Goal: Transaction & Acquisition: Purchase product/service

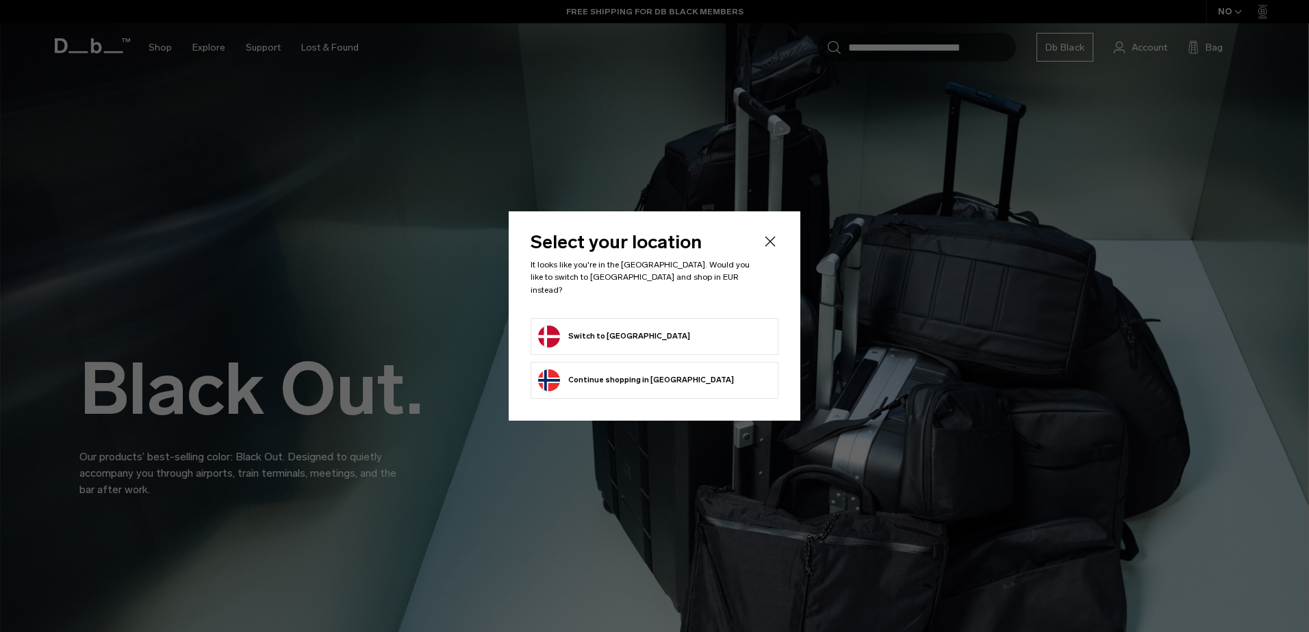
click at [765, 247] on icon "Close" at bounding box center [770, 241] width 16 height 16
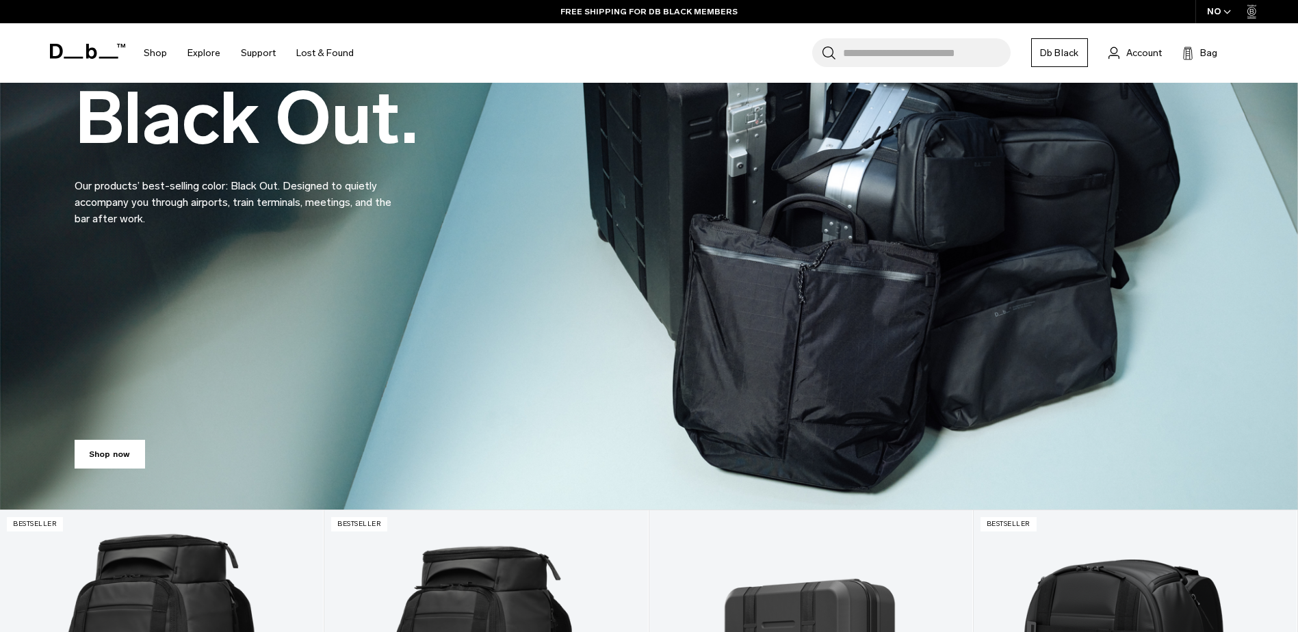
scroll to position [137, 0]
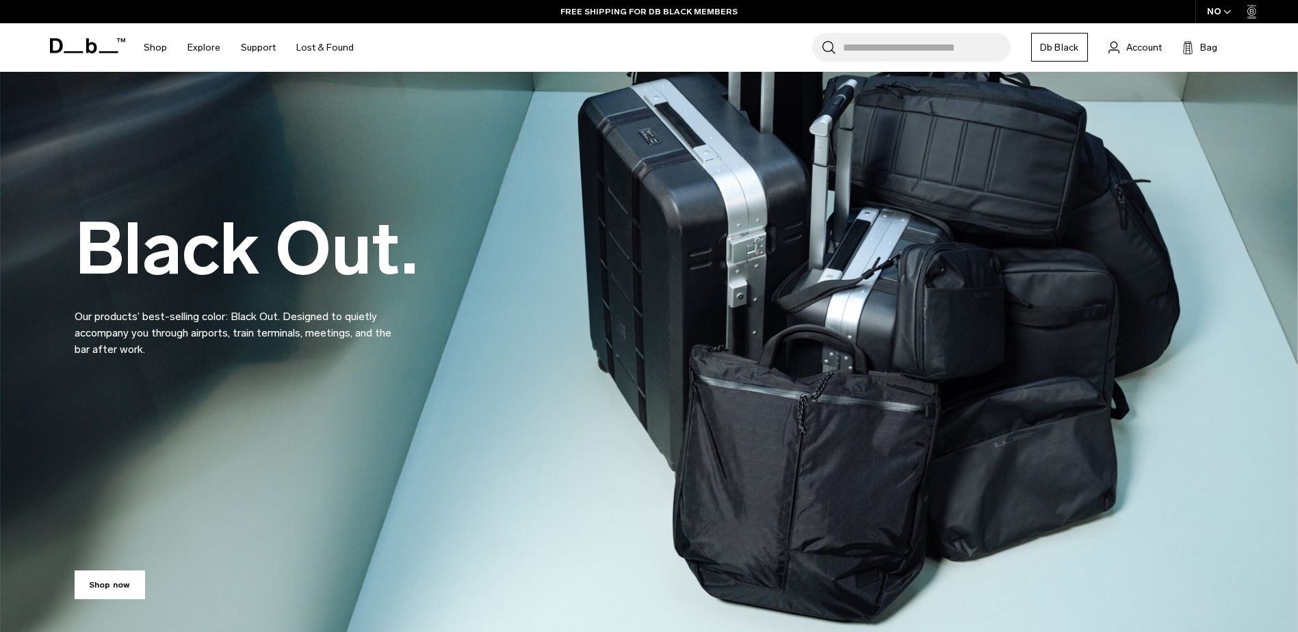
click at [72, 39] on icon at bounding box center [87, 45] width 75 height 15
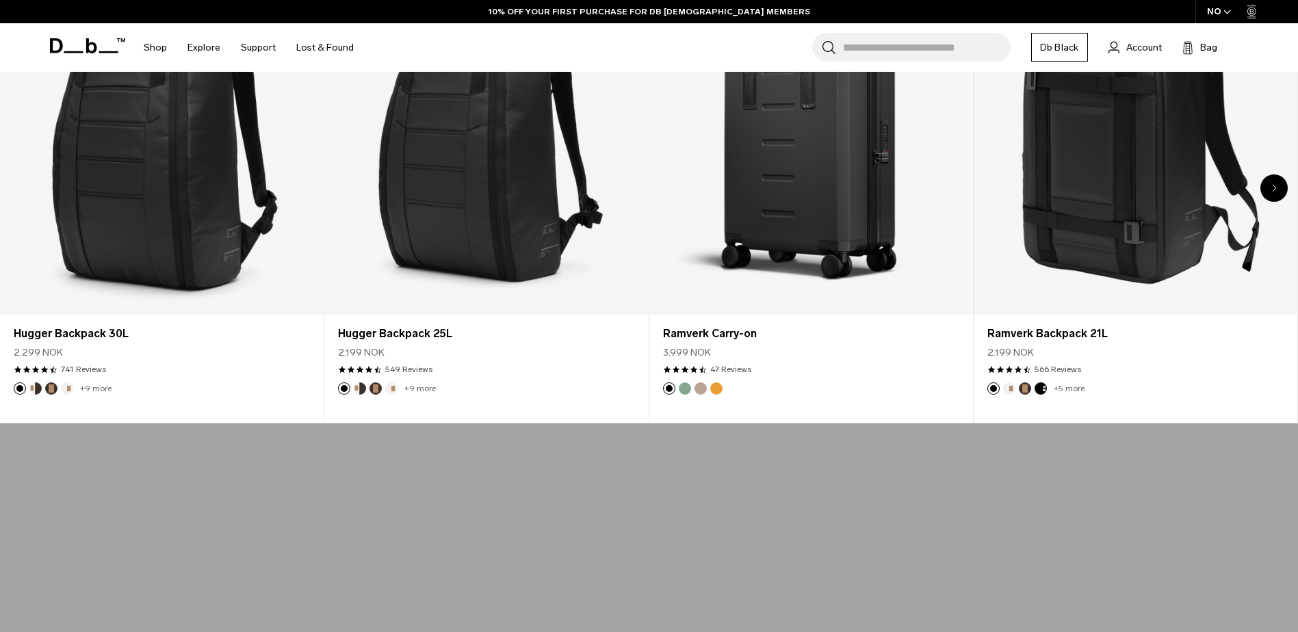
click at [1213, 12] on div "NO" at bounding box center [1220, 11] width 48 height 23
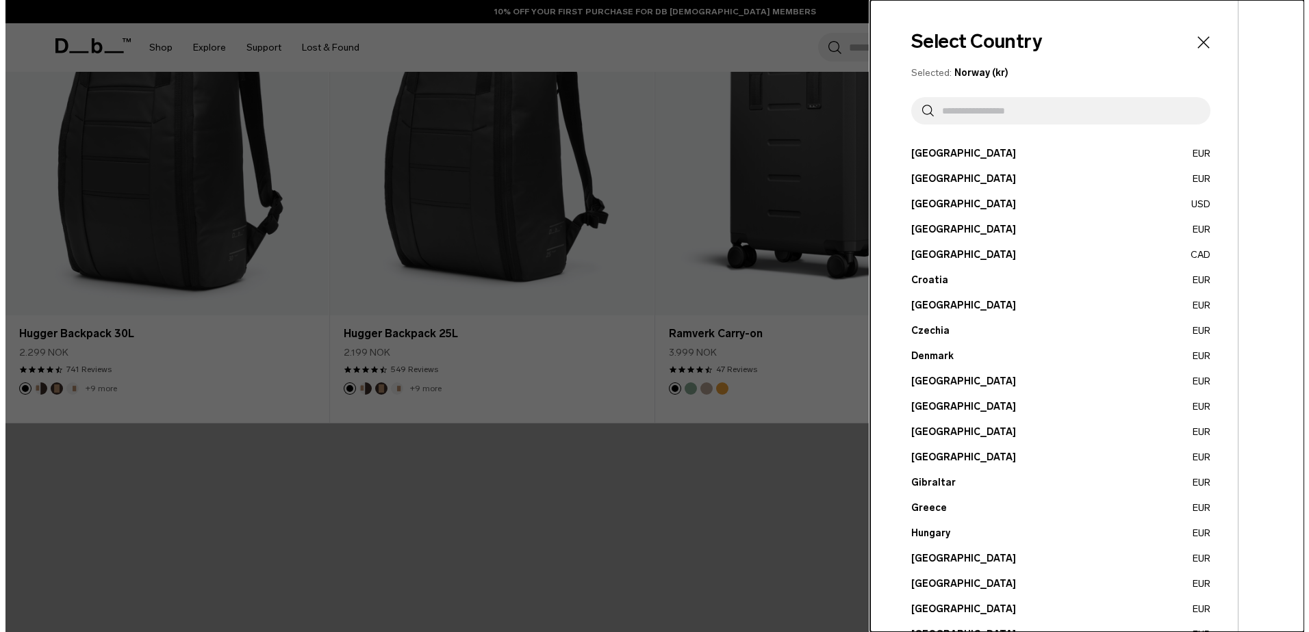
scroll to position [828, 0]
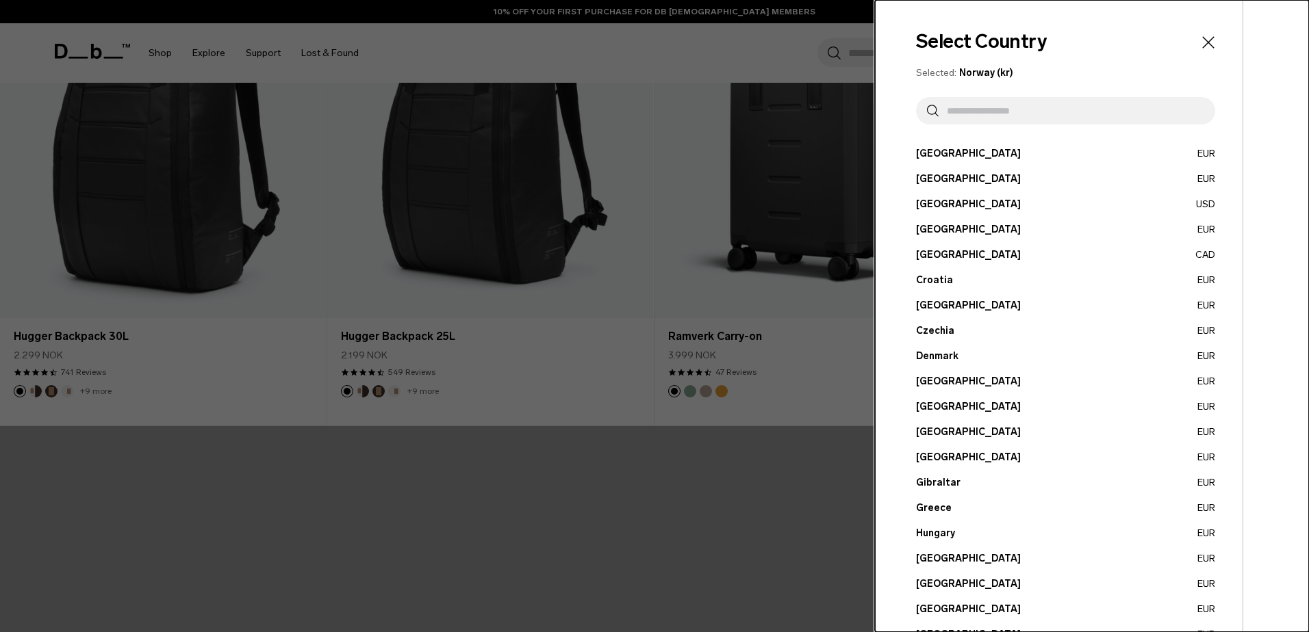
click at [929, 357] on button "Denmark EUR" at bounding box center [1065, 356] width 299 height 14
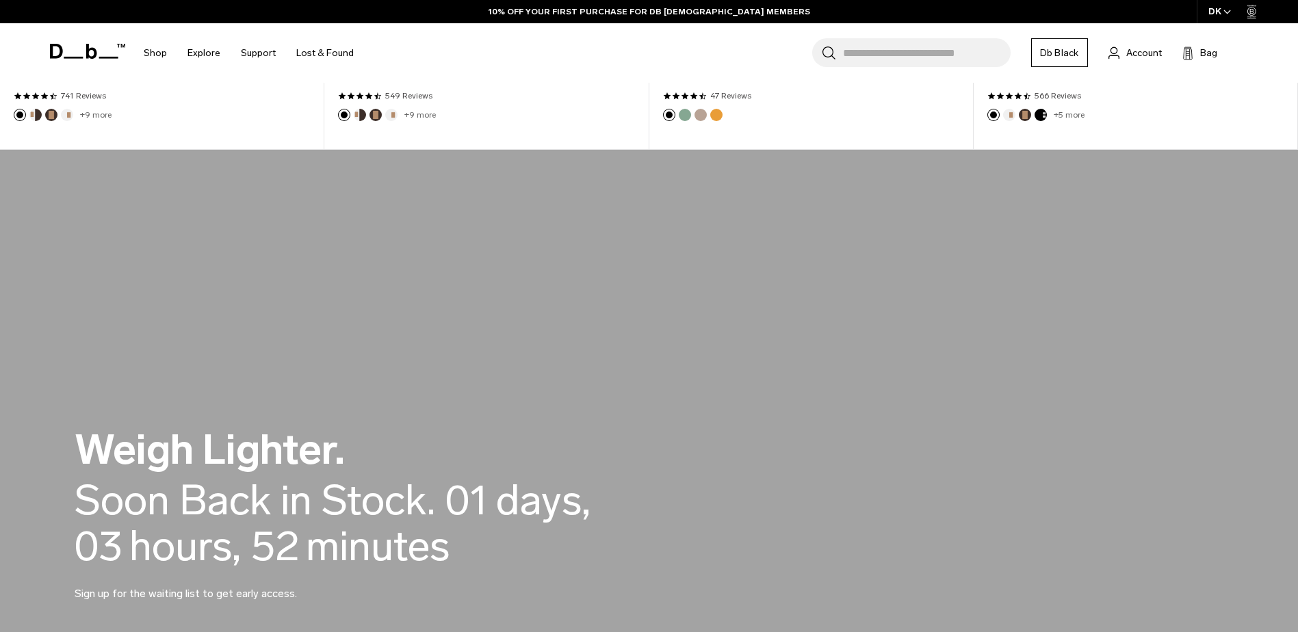
scroll to position [753, 0]
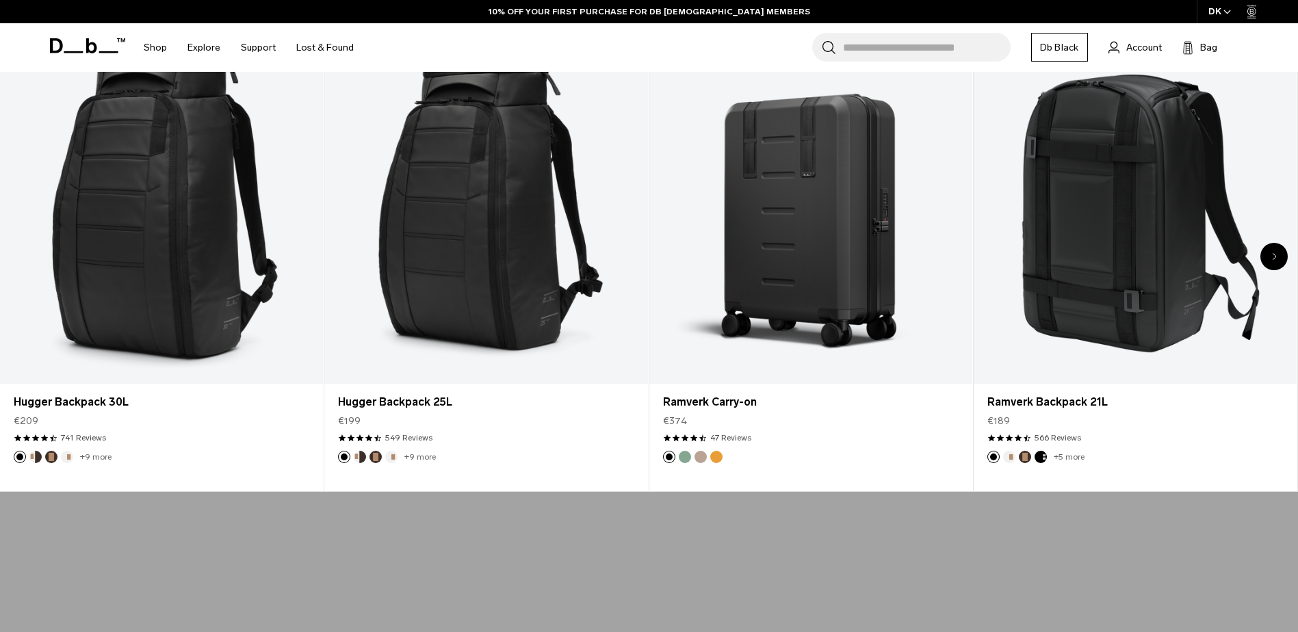
click at [1236, 10] on div "DK" at bounding box center [1220, 11] width 47 height 23
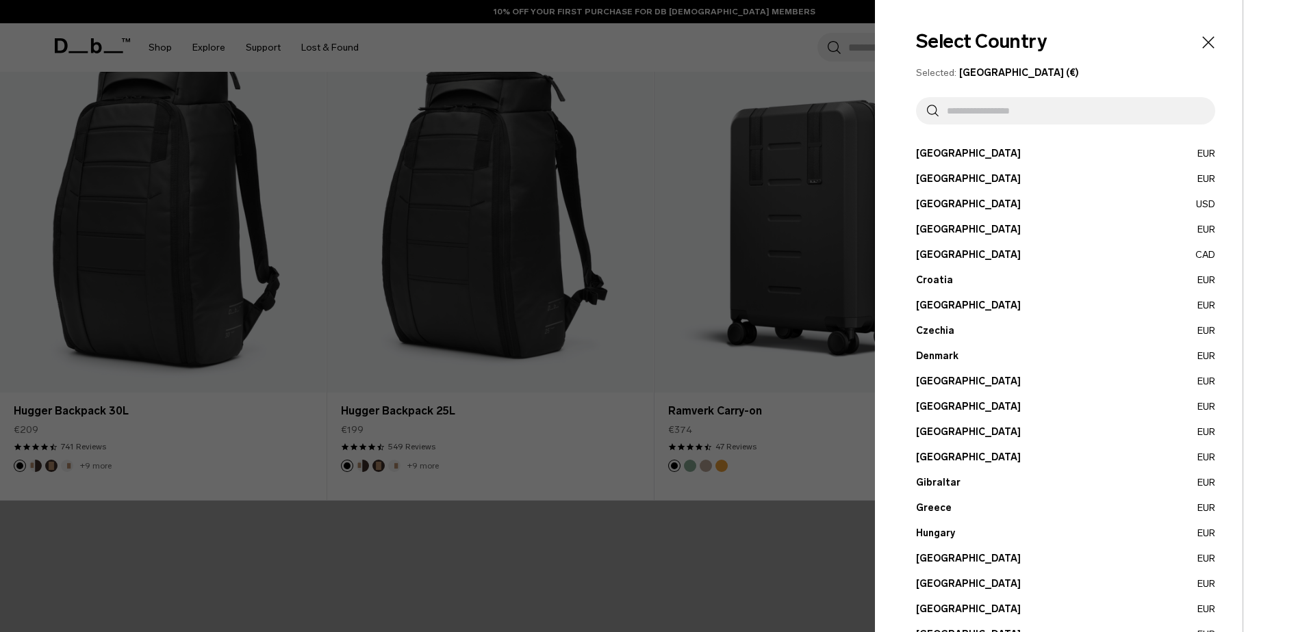
click at [568, 91] on div at bounding box center [654, 316] width 1309 height 632
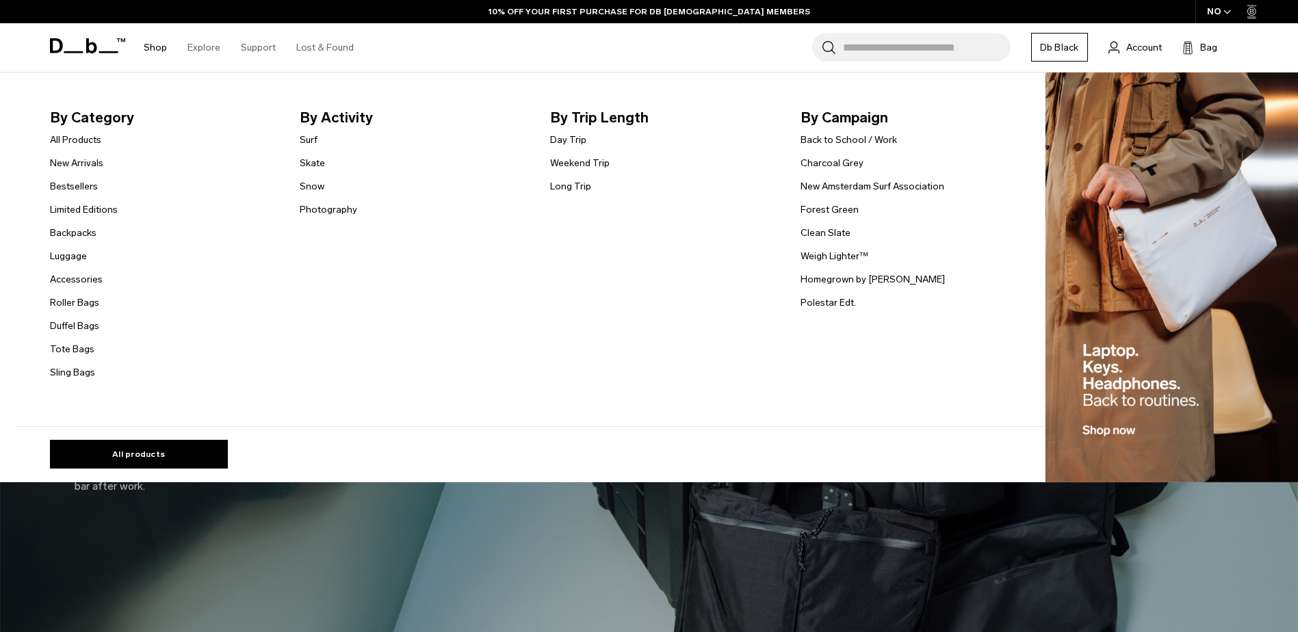
click at [158, 49] on link "Shop" at bounding box center [155, 47] width 23 height 49
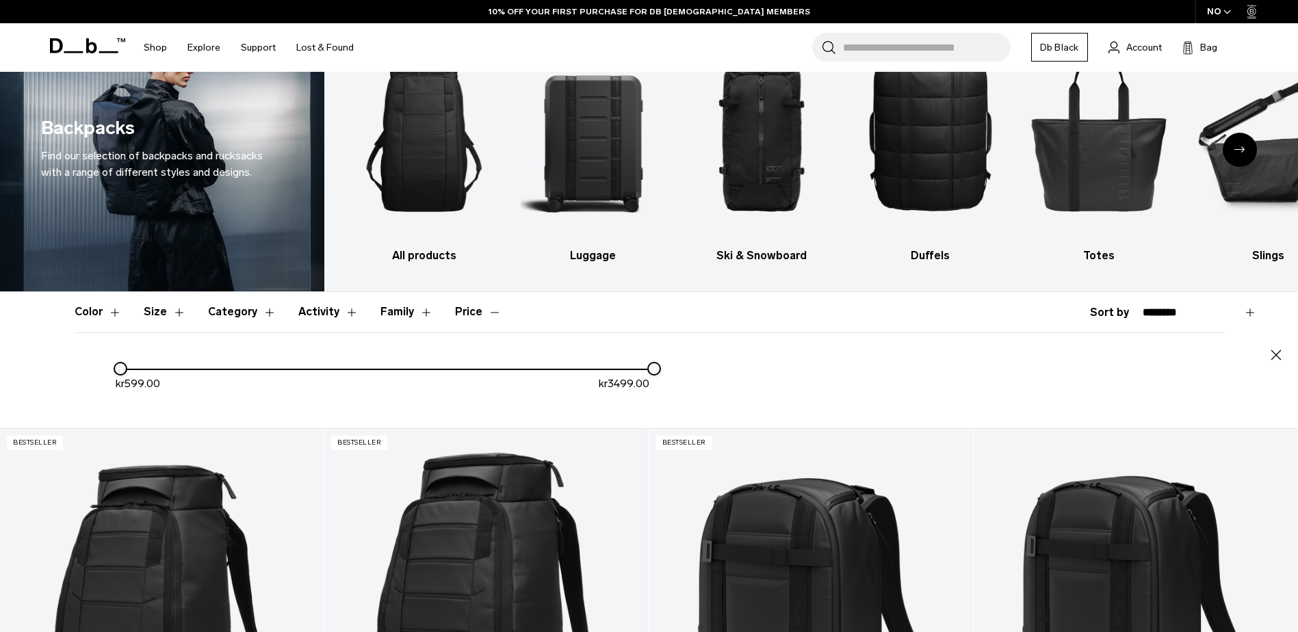
drag, startPoint x: 119, startPoint y: 374, endPoint x: 71, endPoint y: 388, distance: 49.8
click at [71, 388] on div "Color Size Category Activity Family Price Close" at bounding box center [650, 360] width 1232 height 136
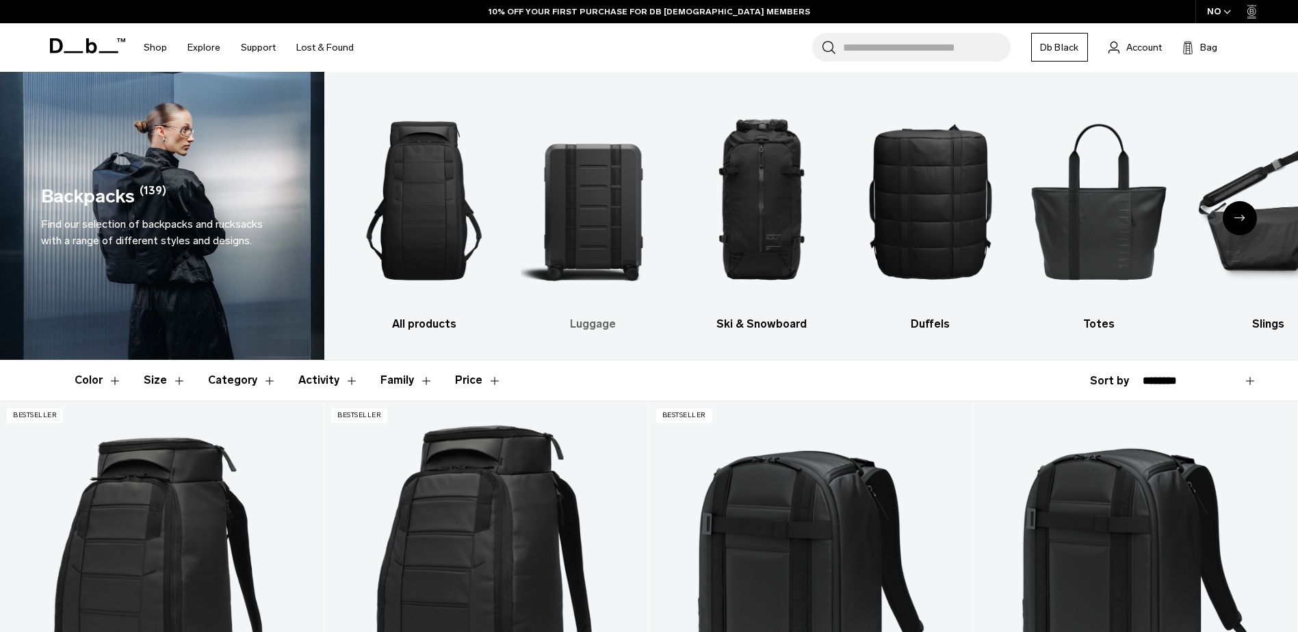
click at [598, 183] on img "2 / 10" at bounding box center [593, 200] width 145 height 217
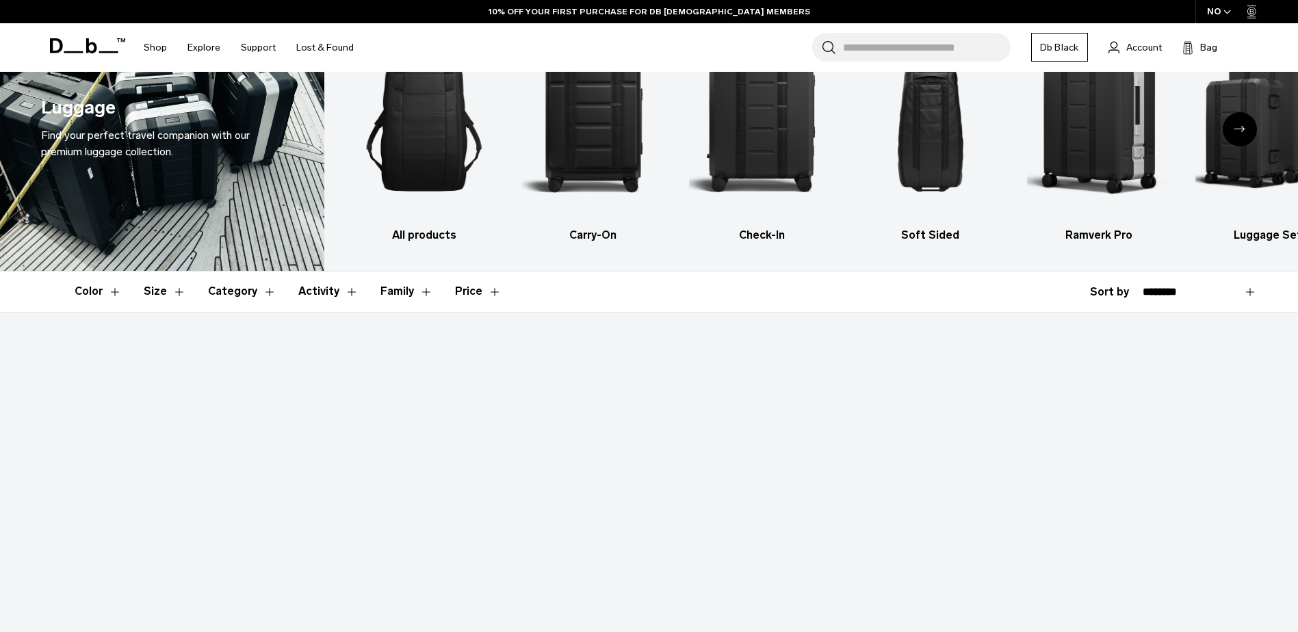
click at [1219, 14] on div "NO" at bounding box center [1220, 11] width 48 height 23
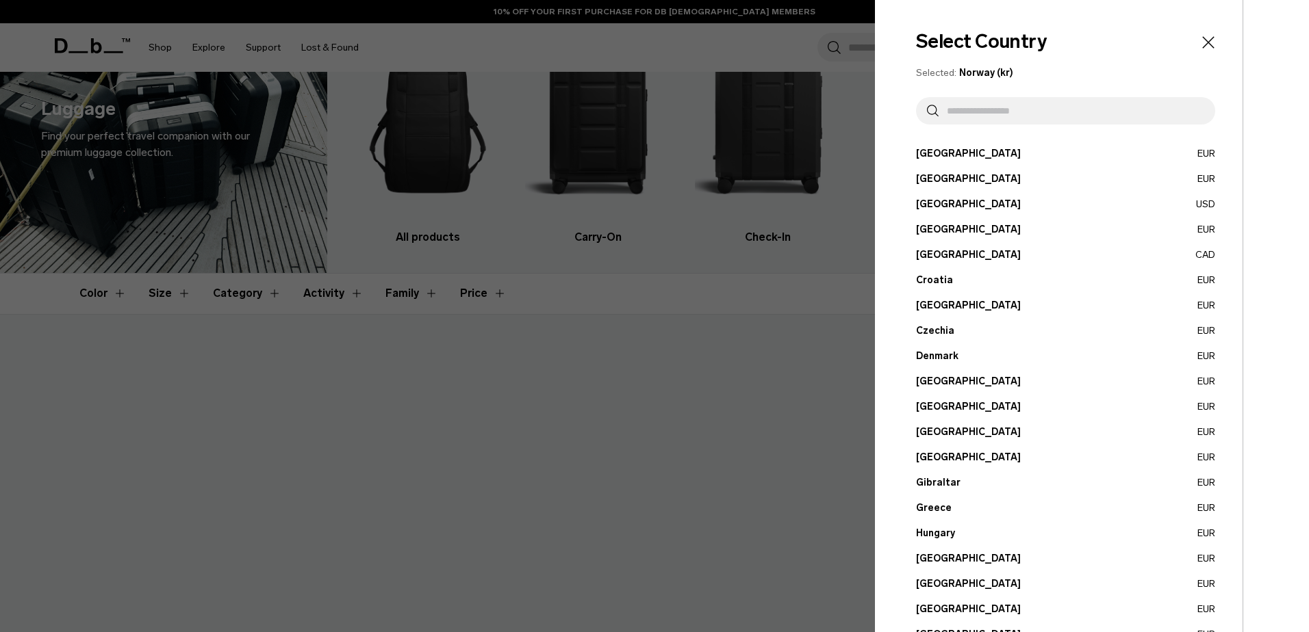
click at [927, 352] on button "Denmark EUR" at bounding box center [1065, 356] width 299 height 14
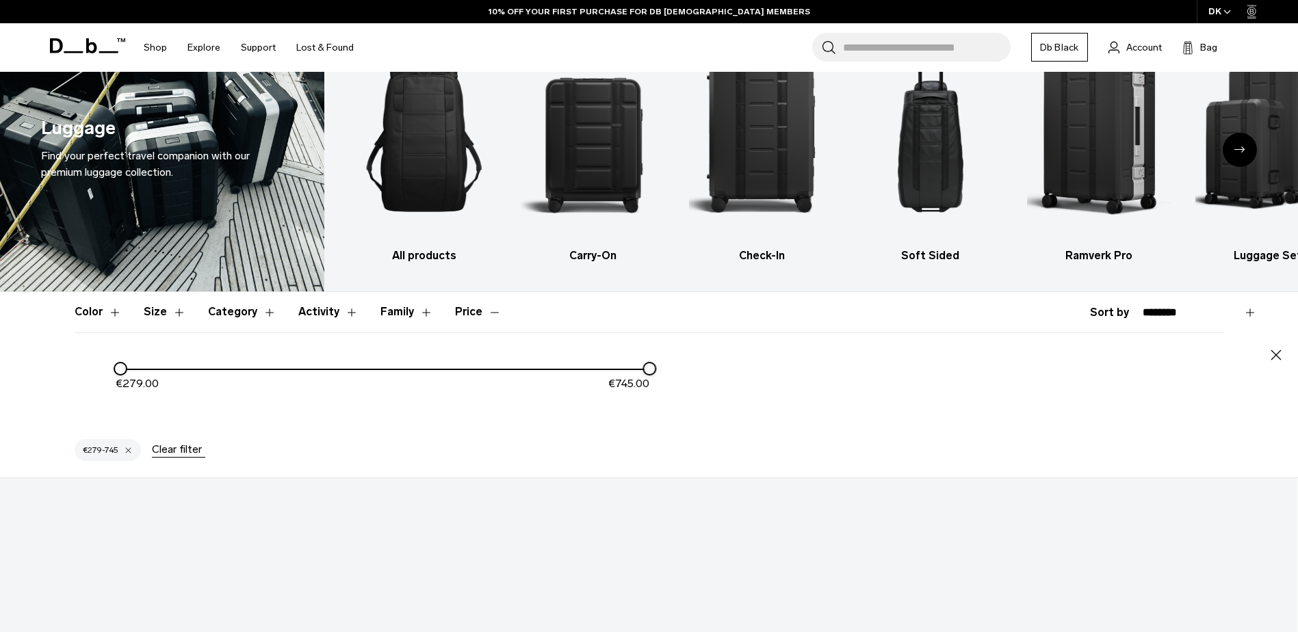
drag, startPoint x: 645, startPoint y: 368, endPoint x: 368, endPoint y: 386, distance: 277.8
click at [368, 386] on div "€ 279.00 € 745.00" at bounding box center [383, 382] width 534 height 42
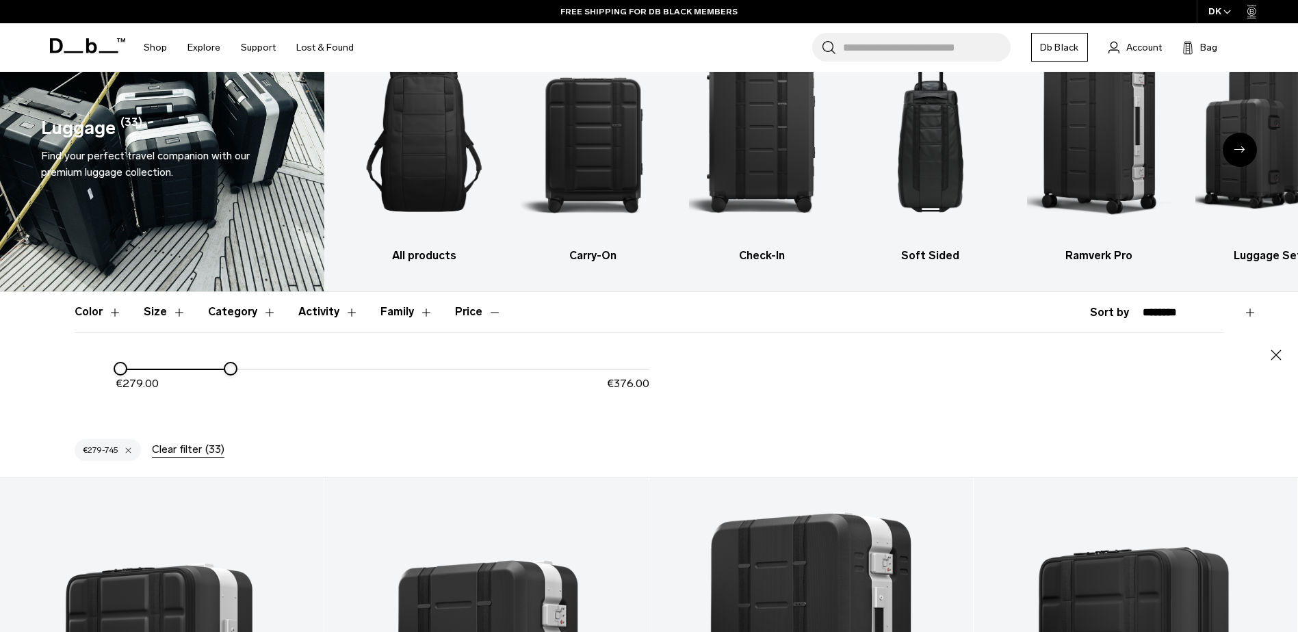
drag, startPoint x: 651, startPoint y: 375, endPoint x: 232, endPoint y: 400, distance: 419.7
click at [232, 400] on div "€ 279.00 € 376.00" at bounding box center [383, 382] width 534 height 42
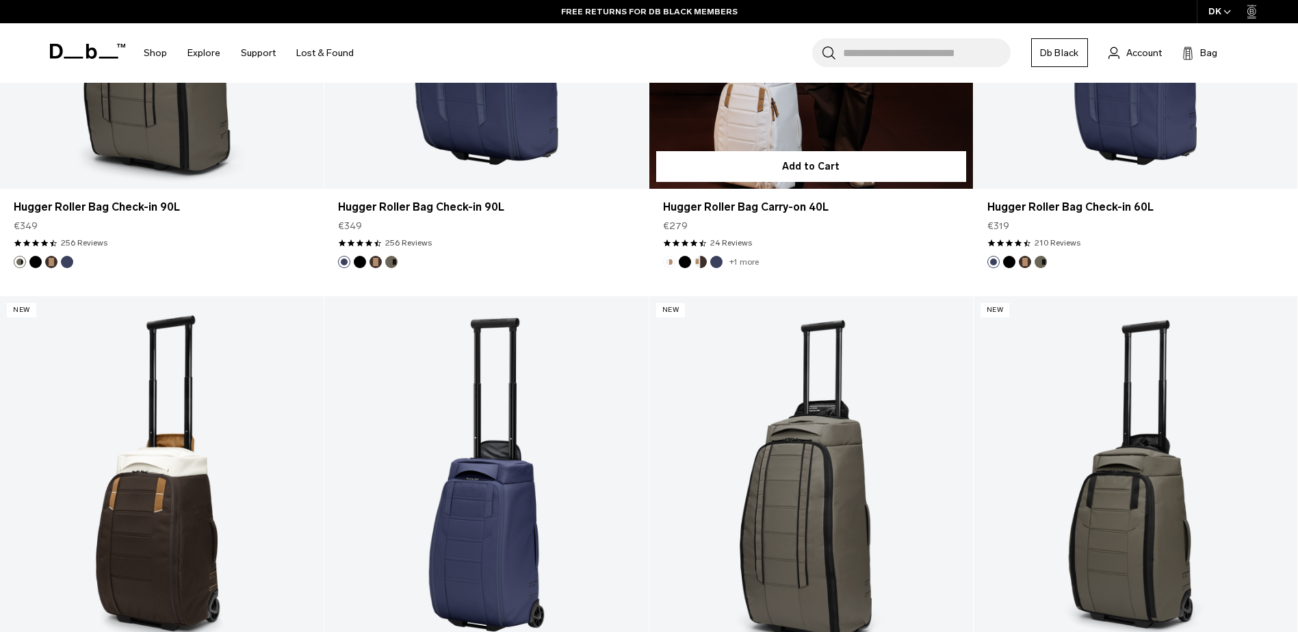
scroll to position [1437, 0]
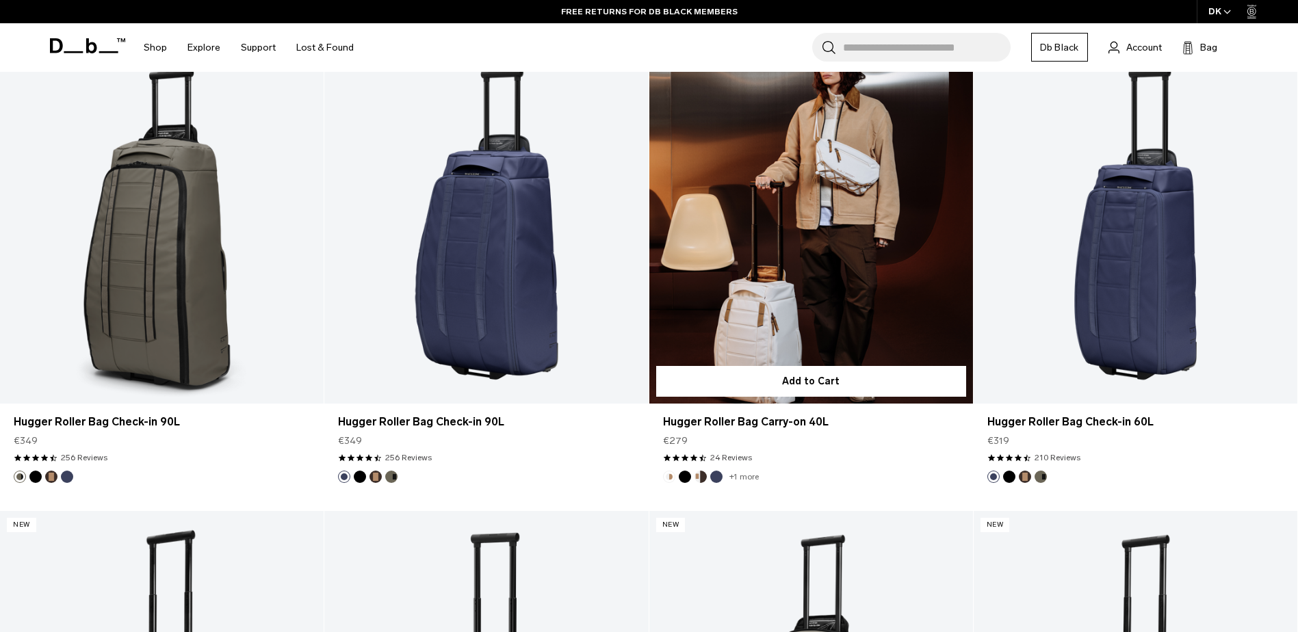
click at [818, 235] on link "Hugger Roller Bag Carry-on 40L" at bounding box center [812, 224] width 324 height 360
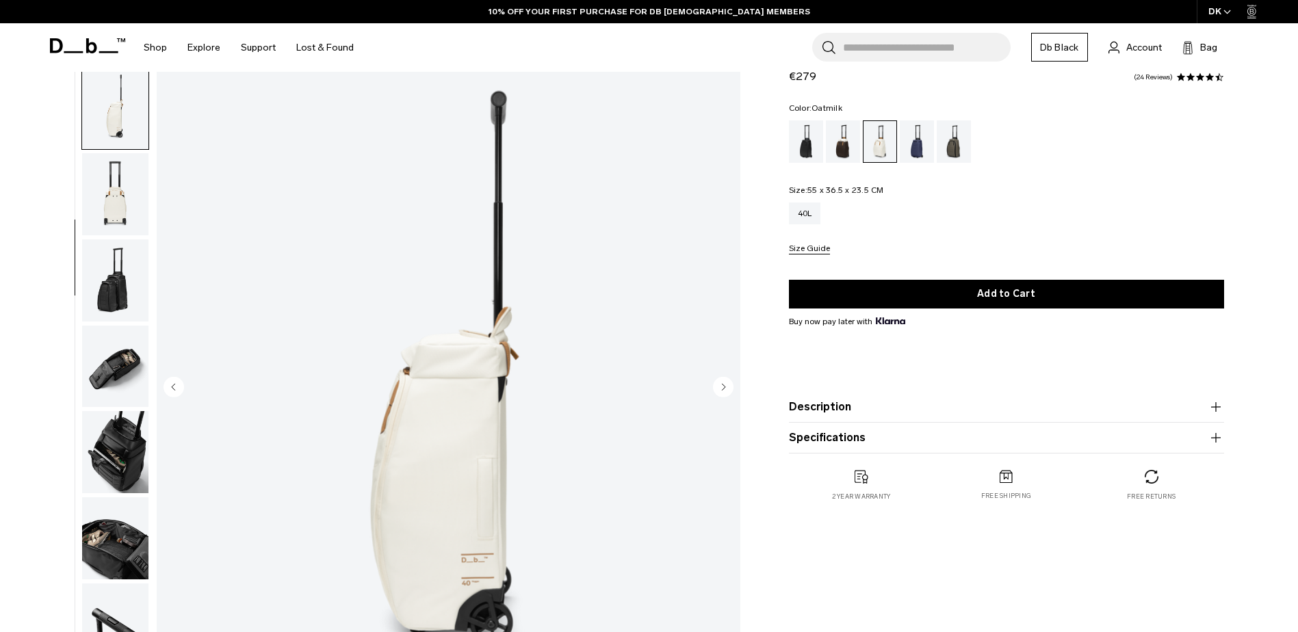
click at [112, 200] on img "button" at bounding box center [115, 194] width 66 height 82
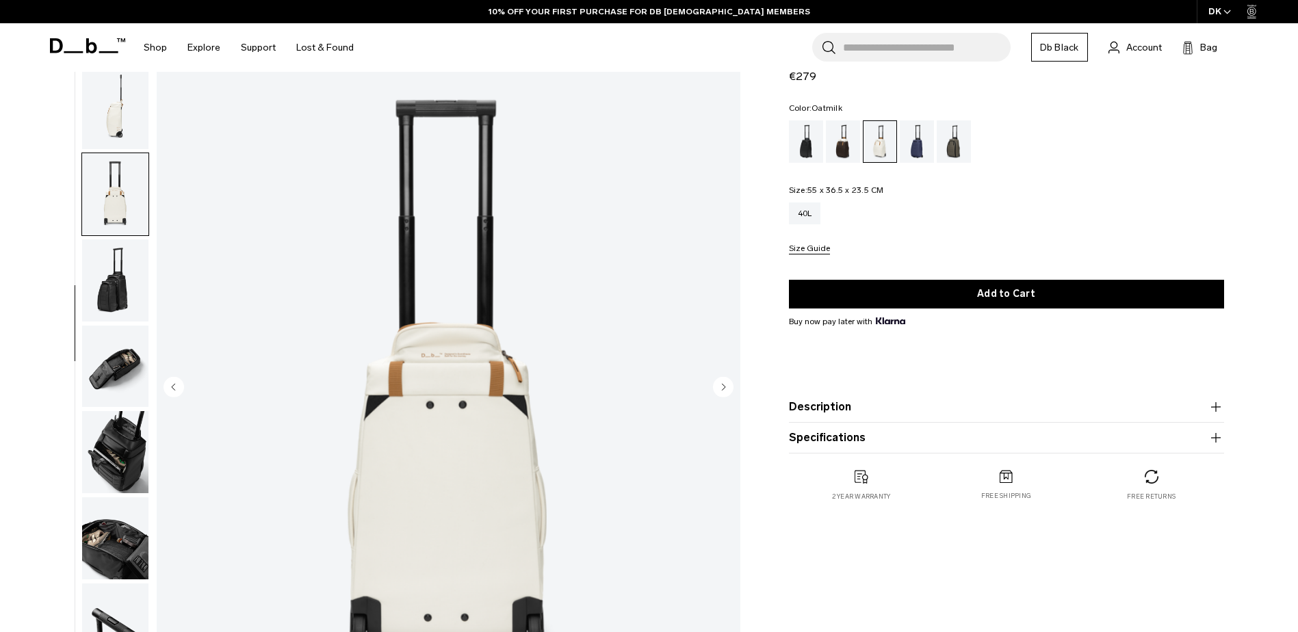
click at [127, 289] on img "button" at bounding box center [115, 281] width 66 height 82
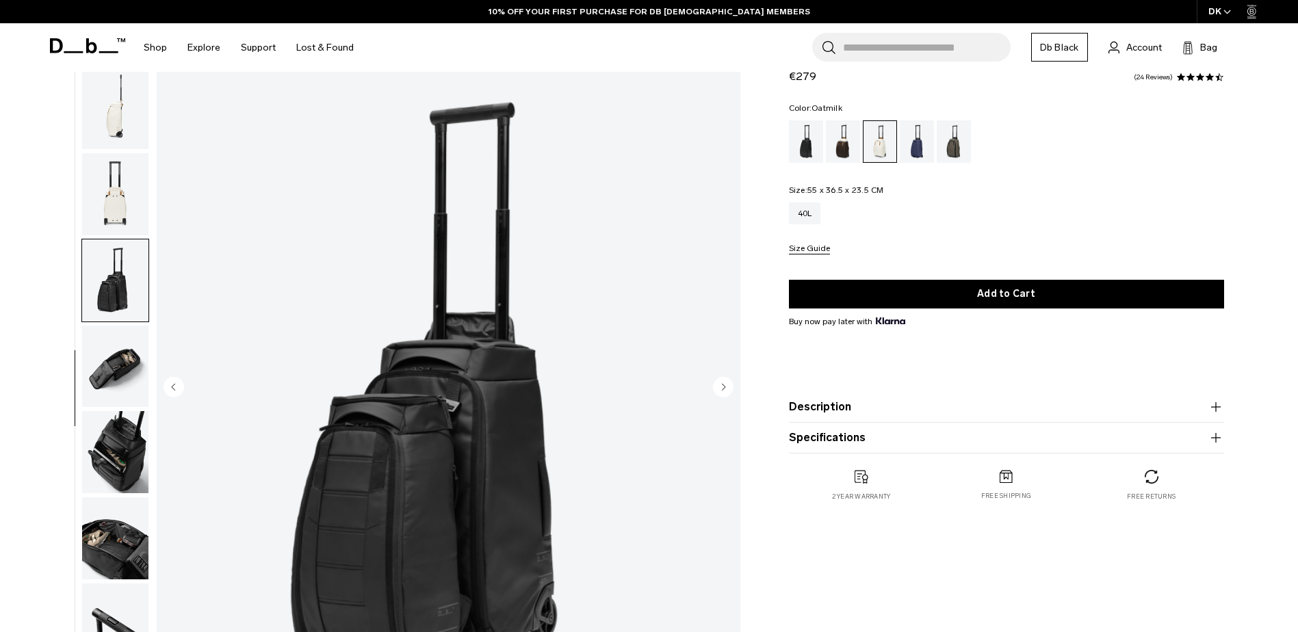
click at [113, 370] on img "button" at bounding box center [115, 367] width 66 height 82
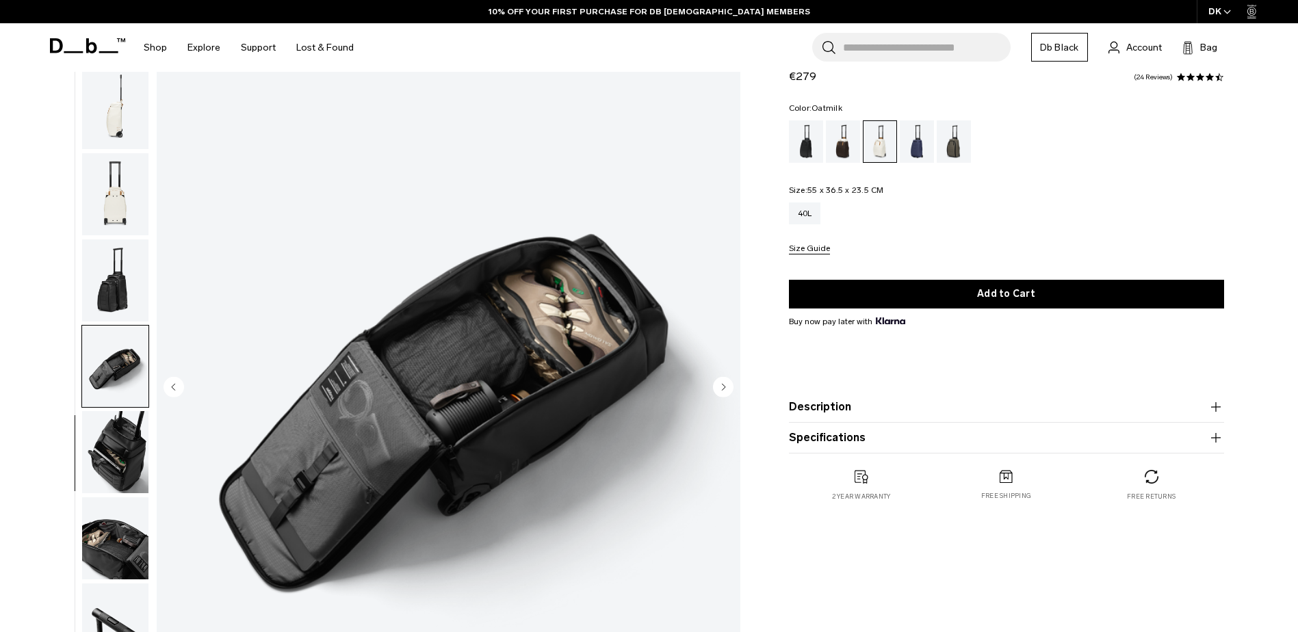
click at [142, 483] on img "button" at bounding box center [115, 452] width 66 height 82
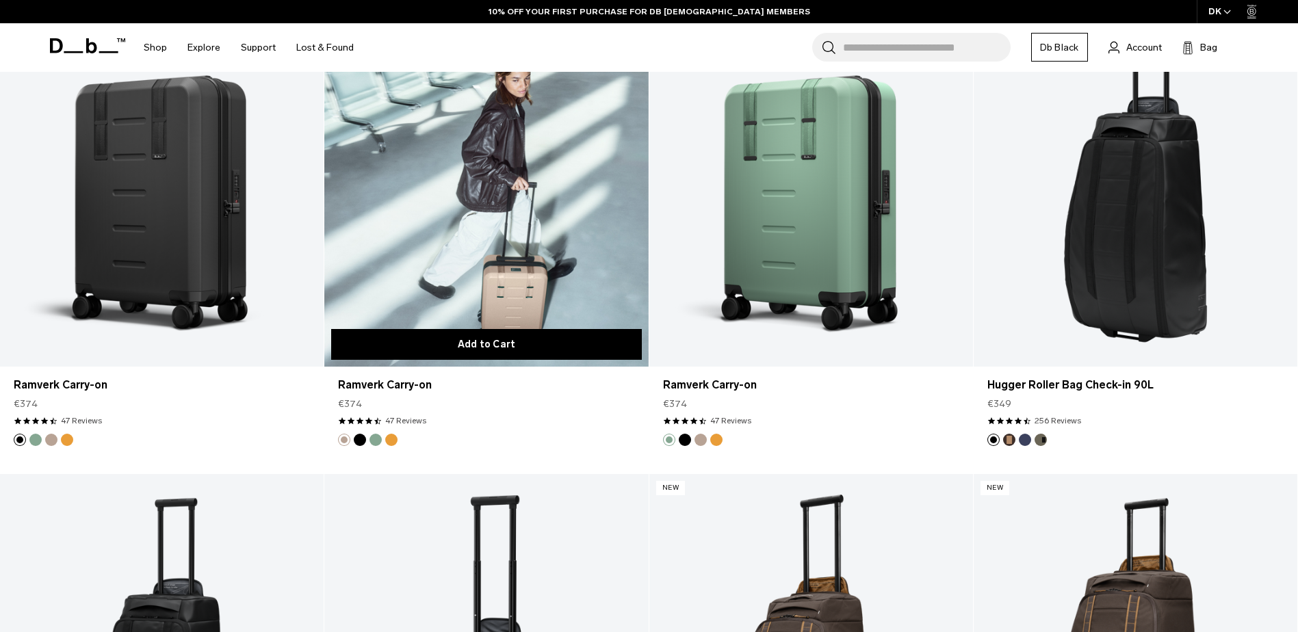
scroll to position [504, 0]
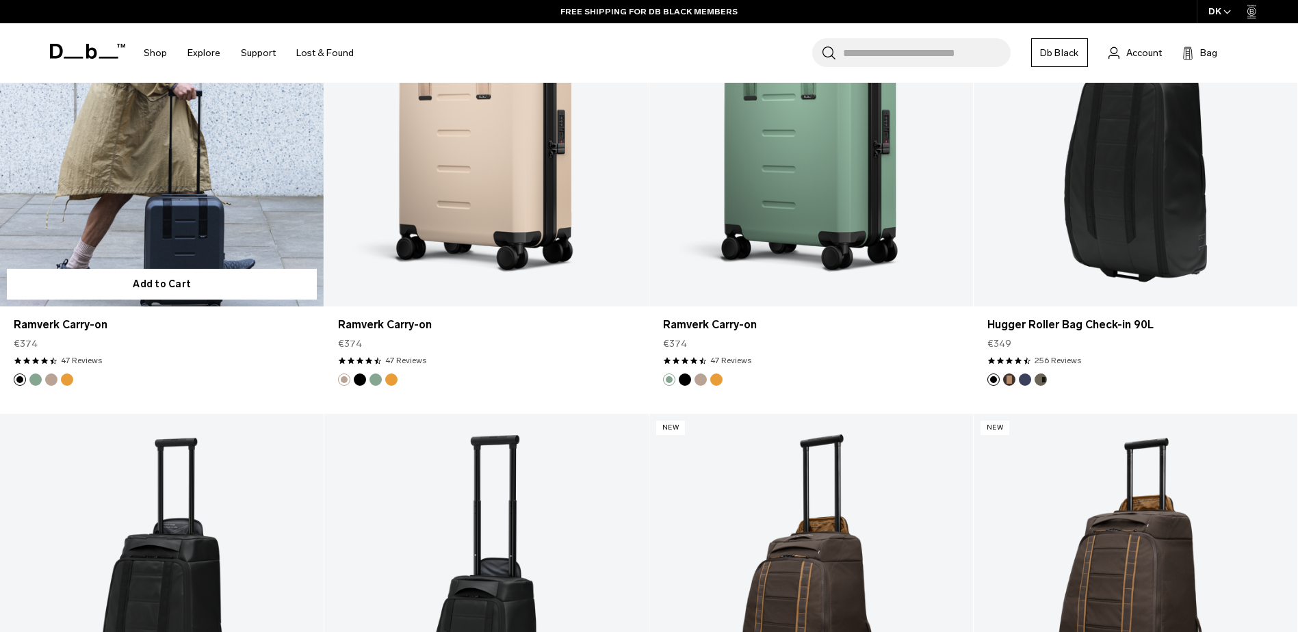
click at [200, 156] on link "Ramverk Carry-on" at bounding box center [162, 127] width 324 height 360
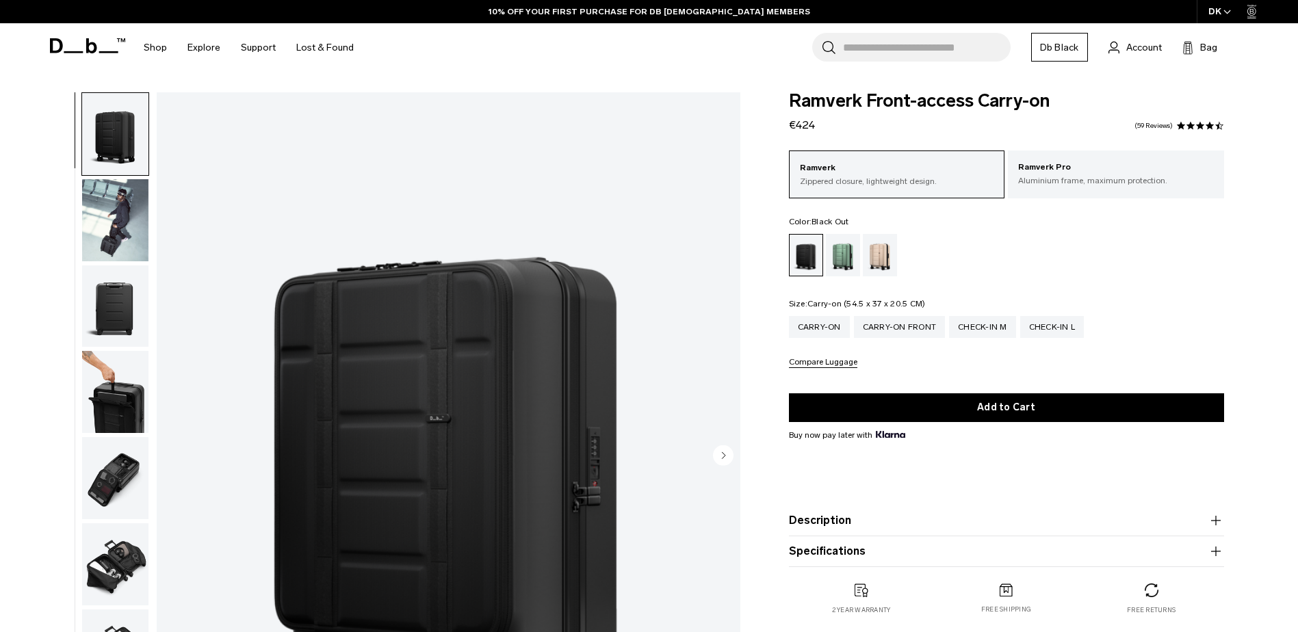
click at [832, 329] on div "Carry-on" at bounding box center [819, 327] width 61 height 22
